Goal: Contribute content

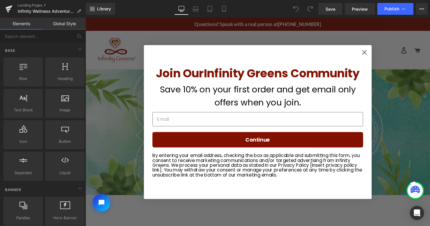
click at [374, 52] on circle "Close dialog" at bounding box center [375, 54] width 10 height 10
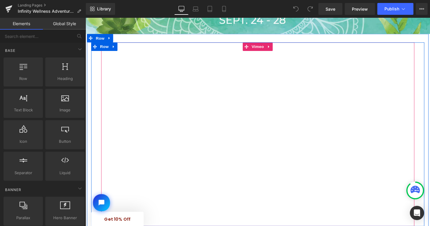
scroll to position [167, 0]
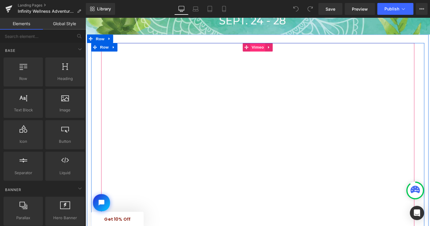
click at [262, 50] on span "Vimeo" at bounding box center [264, 48] width 16 height 9
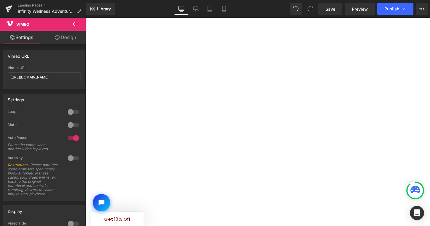
scroll to position [192, 0]
click html
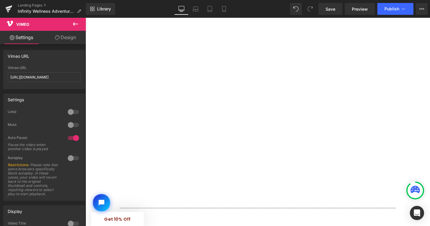
click html
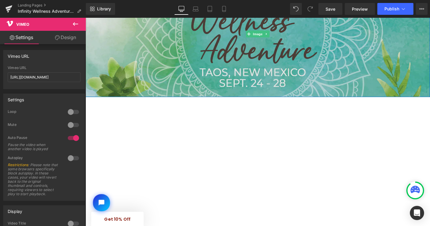
scroll to position [105, 0]
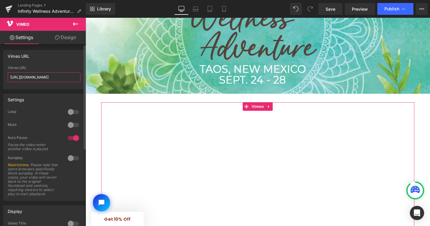
click at [46, 79] on input "[URL][DOMAIN_NAME]" at bounding box center [44, 77] width 73 height 10
paste input "manage/videos/74374184"
click at [62, 76] on input "[URL][DOMAIN_NAME]" at bounding box center [44, 77] width 73 height 10
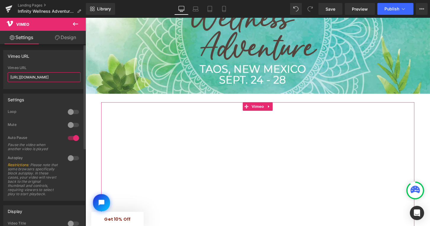
click at [62, 76] on input "[URL][DOMAIN_NAME]" at bounding box center [44, 77] width 73 height 10
paste input "743741840?share=copy"
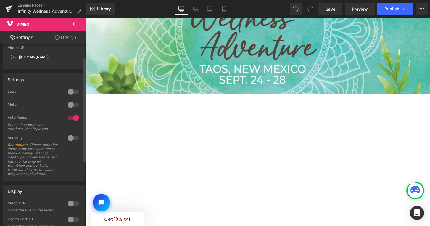
scroll to position [23, 0]
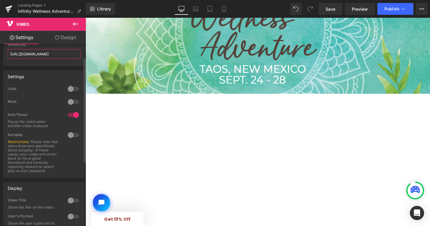
type input "[URL][DOMAIN_NAME]"
click at [74, 135] on div at bounding box center [73, 134] width 14 height 9
click at [73, 88] on div at bounding box center [73, 88] width 14 height 9
click at [327, 11] on span "Save" at bounding box center [330, 9] width 10 height 6
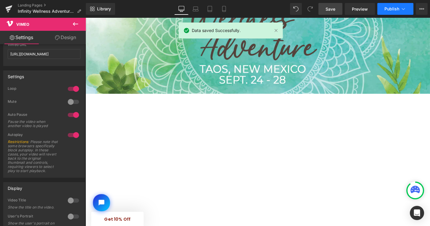
click at [387, 8] on span "Publish" at bounding box center [391, 9] width 15 height 5
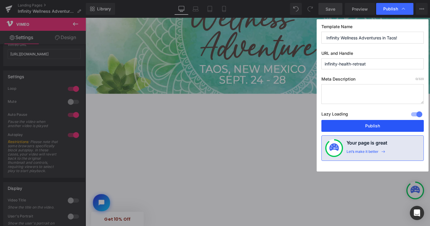
click at [371, 123] on button "Publish" at bounding box center [372, 126] width 102 height 12
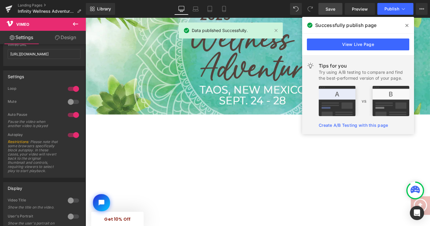
scroll to position [62, 0]
